Goal: Task Accomplishment & Management: Manage account settings

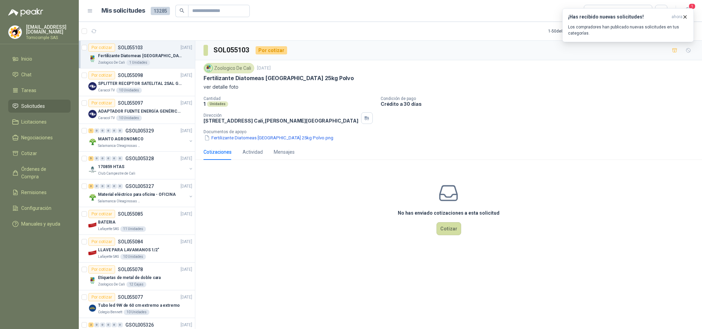
click at [669, 22] on div "¡Has recibido nuevas solicitudes! ahora Los compradores han publicado nuevas so…" at bounding box center [628, 25] width 120 height 22
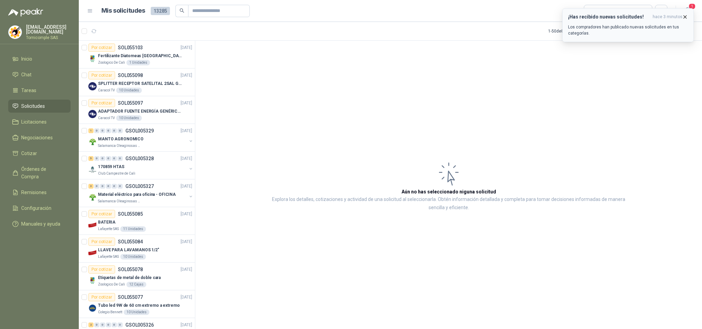
click at [614, 24] on p "Los compradores han publicado nuevas solicitudes en tus categorías." at bounding box center [628, 30] width 120 height 12
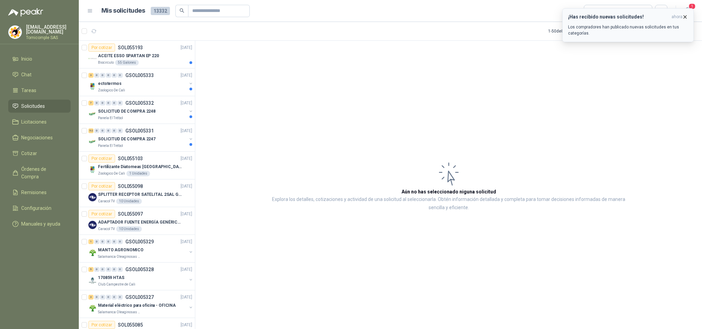
drag, startPoint x: 640, startPoint y: 22, endPoint x: 675, endPoint y: 20, distance: 35.0
click at [643, 22] on div "¡Has recibido nuevas solicitudes! ahora Los compradores han publicado nuevas so…" at bounding box center [628, 25] width 120 height 22
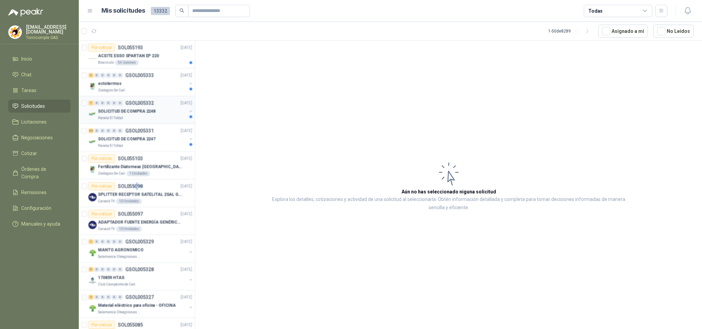
click at [176, 144] on div at bounding box center [137, 186] width 116 height 291
click at [176, 143] on div at bounding box center [137, 186] width 116 height 291
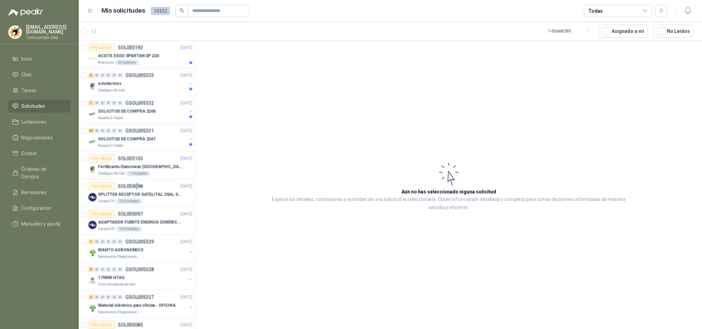
click at [176, 143] on div at bounding box center [137, 186] width 116 height 291
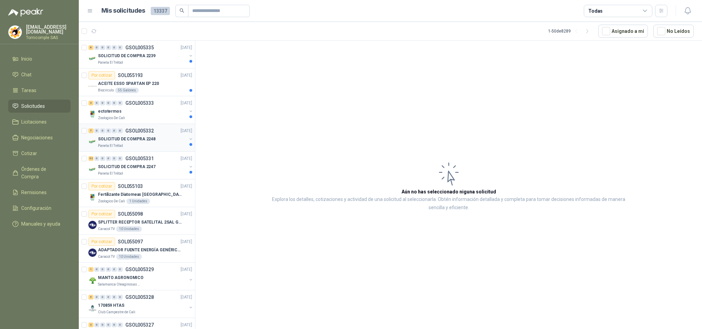
click at [176, 143] on div "SOLICITUD DE COMPRA 2248" at bounding box center [142, 139] width 89 height 8
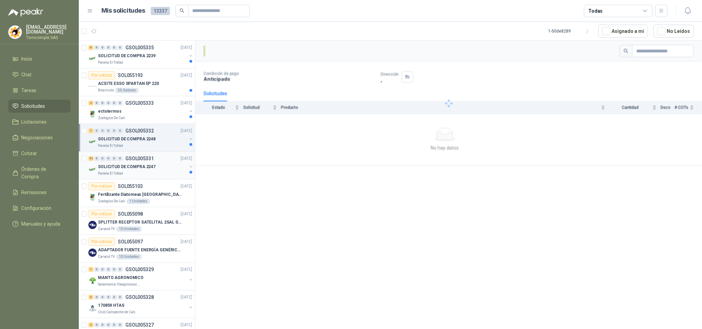
click at [173, 163] on div "SOLICITUD DE COMPRA 2247" at bounding box center [142, 167] width 89 height 8
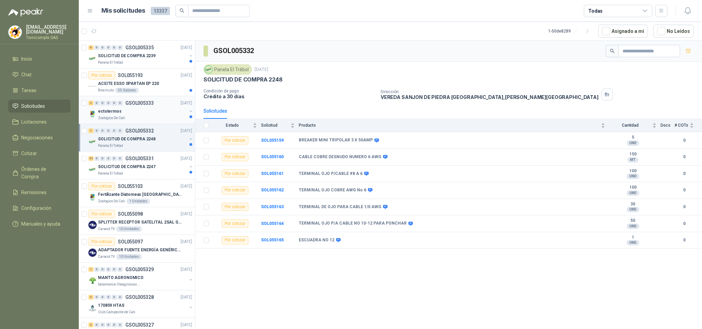
click at [170, 117] on div "Zoologico De Cali" at bounding box center [142, 117] width 89 height 5
click at [167, 135] on div "7 0 0 0 0 0 GSOL005332 [DATE]" at bounding box center [140, 131] width 105 height 8
